Goal: Communication & Community: Share content

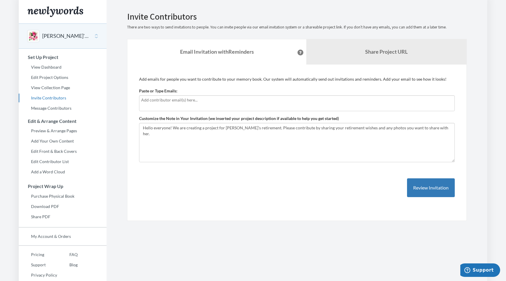
click at [200, 98] on input "text" at bounding box center [297, 100] width 312 height 6
click at [237, 102] on input "text" at bounding box center [297, 100] width 312 height 6
type input "[PERSON_NAME][EMAIL_ADDRESS][PERSON_NAME][DOMAIN_NAME]"
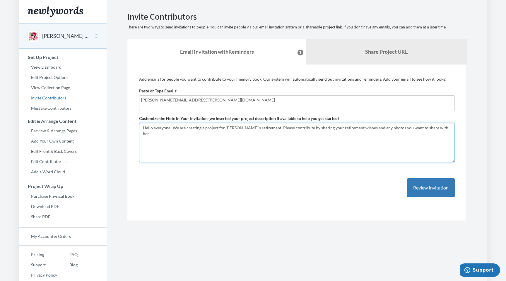
click at [264, 125] on textarea "Hello everyone! We are creating a project for [PERSON_NAME]'s retirement. Pleas…" at bounding box center [297, 142] width 316 height 39
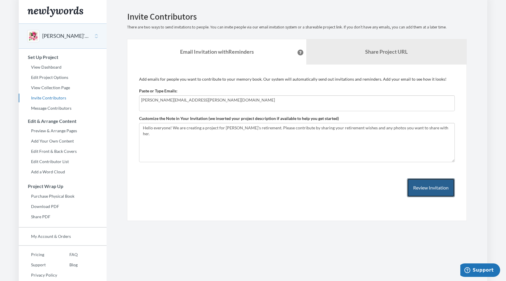
click at [433, 189] on button "Review Invitation" at bounding box center [431, 187] width 48 height 19
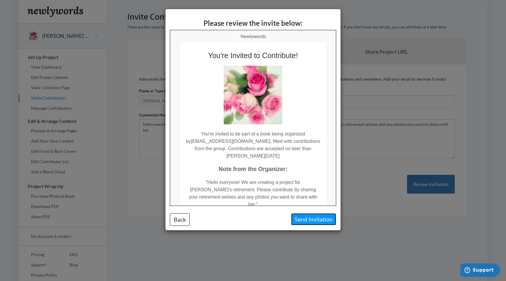
click at [310, 220] on button "Send Invitation" at bounding box center [313, 219] width 45 height 12
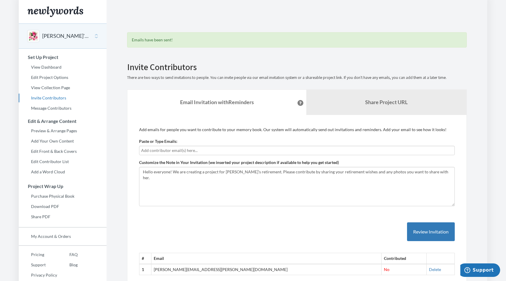
click at [236, 150] on input "text" at bounding box center [297, 150] width 312 height 6
click at [305, 215] on div "# Email Contributed 1 [PERSON_NAME][EMAIL_ADDRESS][PERSON_NAME][DOMAIN_NAME] No…" at bounding box center [297, 242] width 316 height 65
click at [374, 99] on b "Share Project URL" at bounding box center [386, 102] width 42 height 6
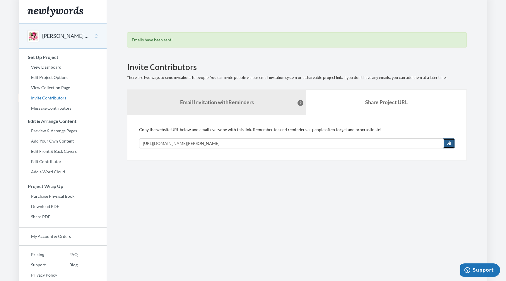
click at [449, 143] on span "button" at bounding box center [449, 143] width 4 height 4
